Goal: Entertainment & Leisure: Consume media (video, audio)

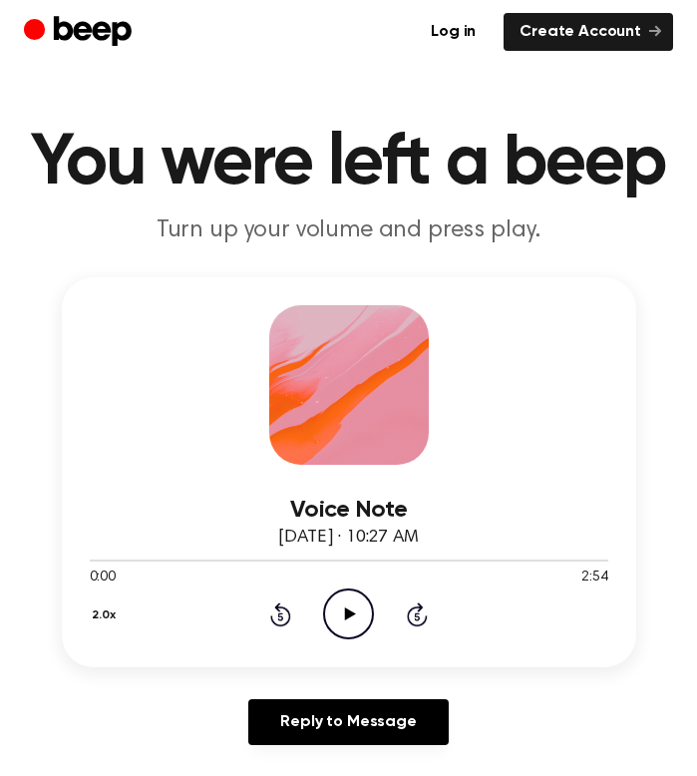
click at [357, 623] on icon "Play Audio" at bounding box center [348, 613] width 51 height 51
click at [362, 623] on icon "Play Audio" at bounding box center [348, 613] width 51 height 51
click at [355, 610] on icon "Play Audio" at bounding box center [348, 613] width 51 height 51
click at [350, 619] on icon "Play Audio" at bounding box center [348, 613] width 51 height 51
click at [344, 611] on icon "Play Audio" at bounding box center [348, 613] width 51 height 51
